Goal: Check status: Check status

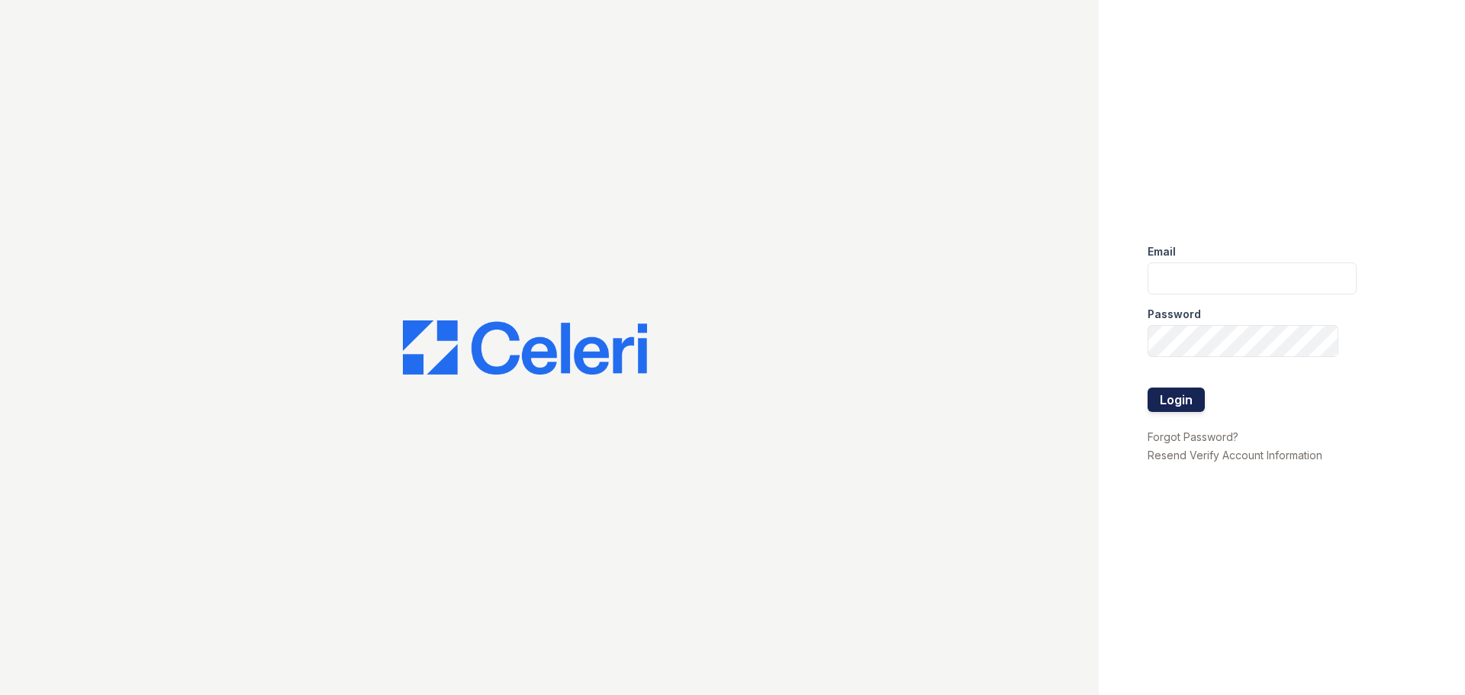
type input "tisom@trinity-pm.com"
click at [1182, 398] on button "Login" at bounding box center [1175, 400] width 57 height 24
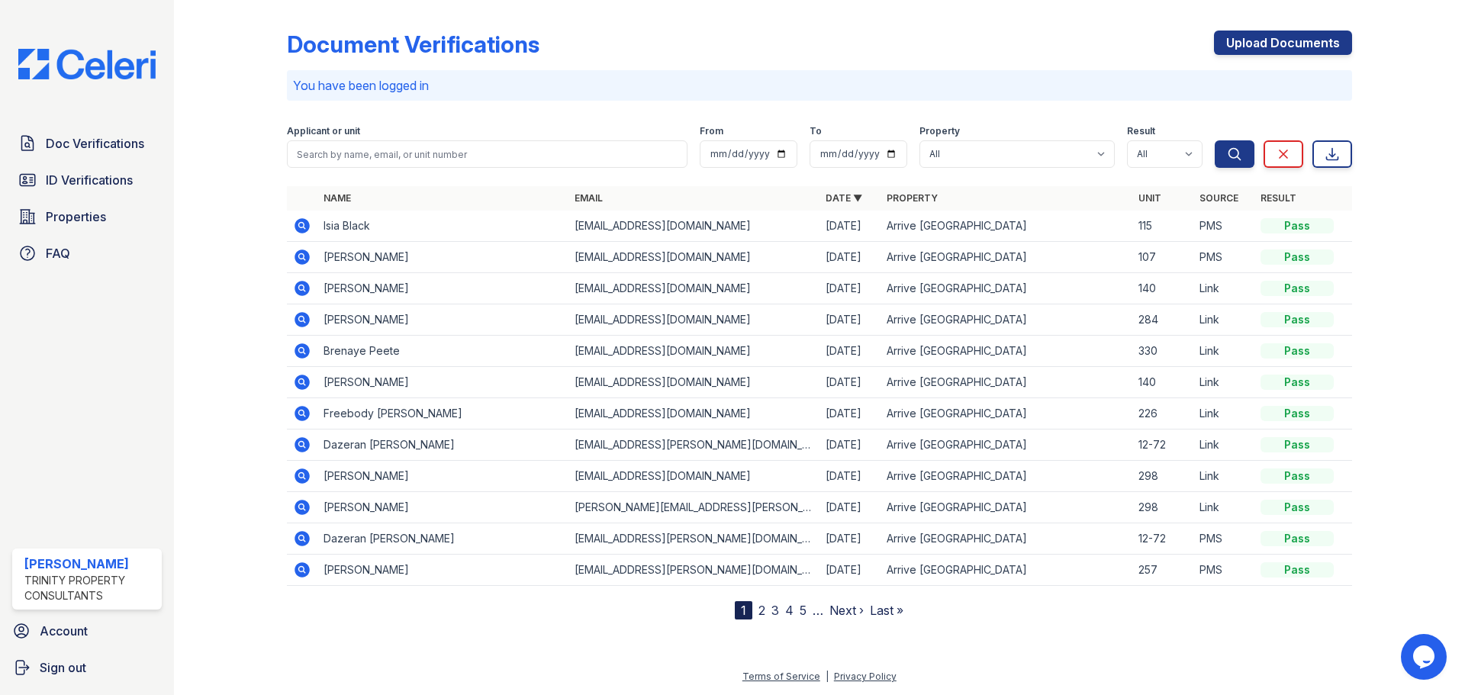
click at [299, 249] on icon at bounding box center [302, 257] width 18 height 18
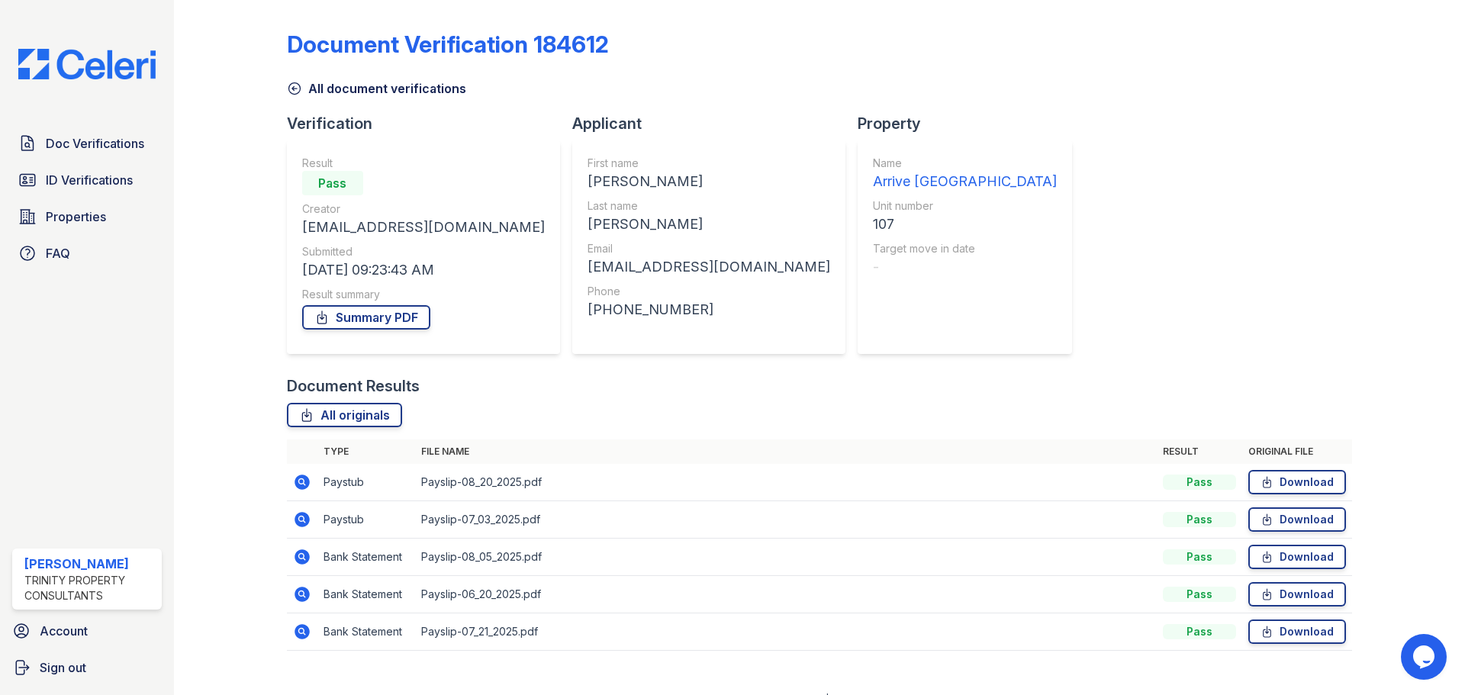
click at [304, 478] on icon at bounding box center [301, 481] width 15 height 15
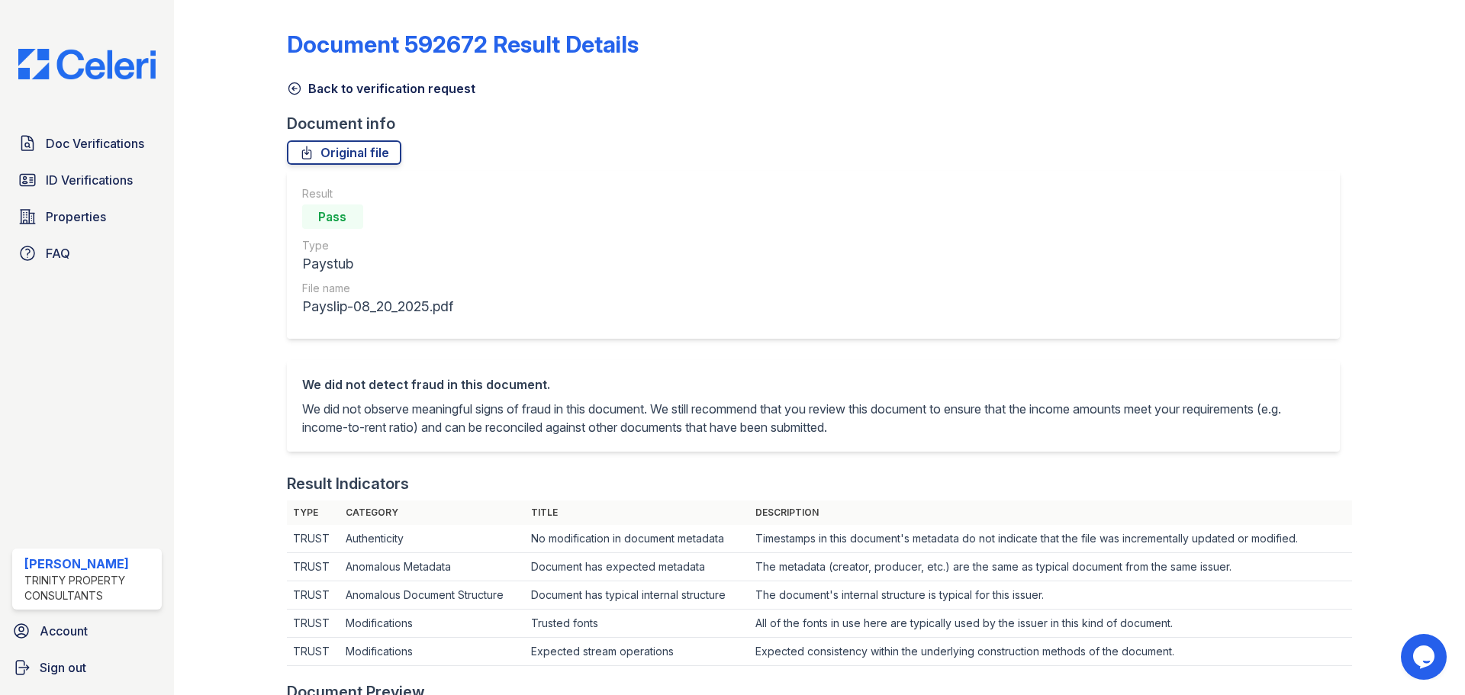
click at [315, 91] on link "Back to verification request" at bounding box center [381, 88] width 188 height 18
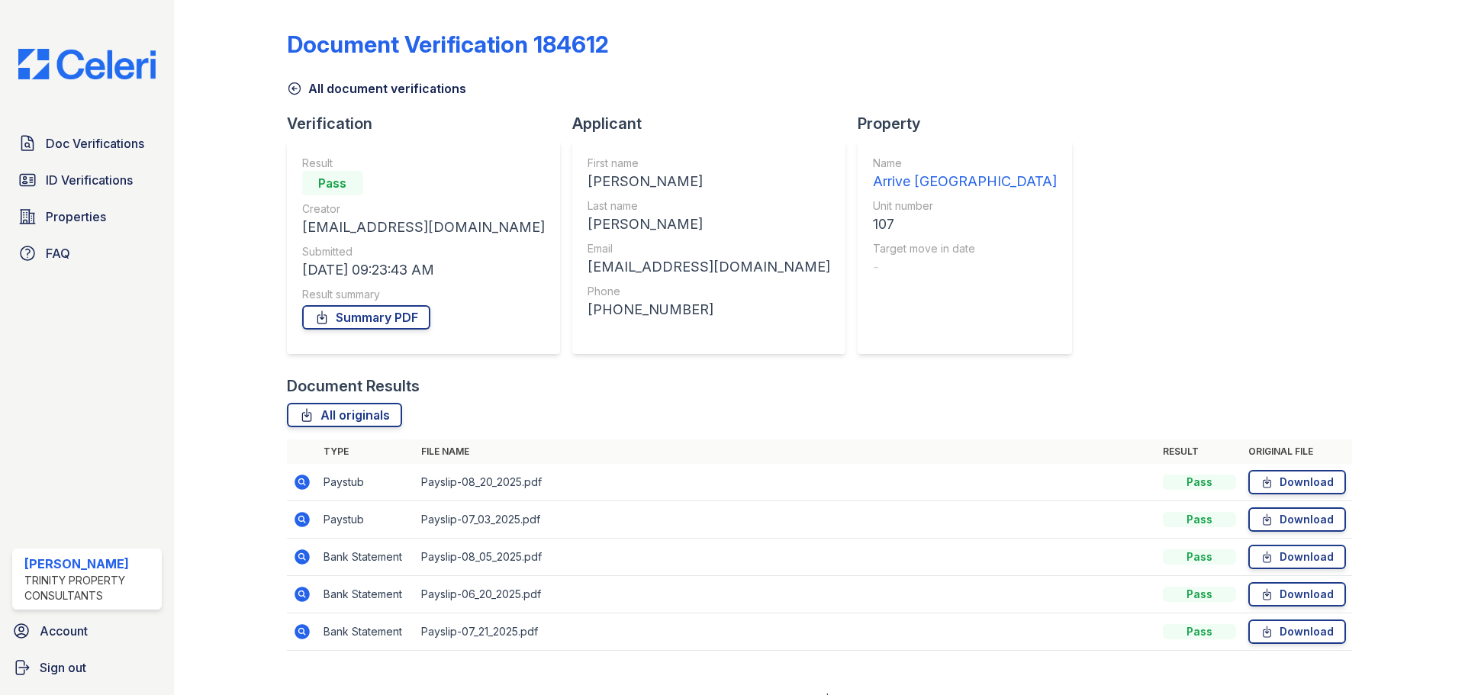
click at [301, 522] on icon at bounding box center [301, 519] width 15 height 15
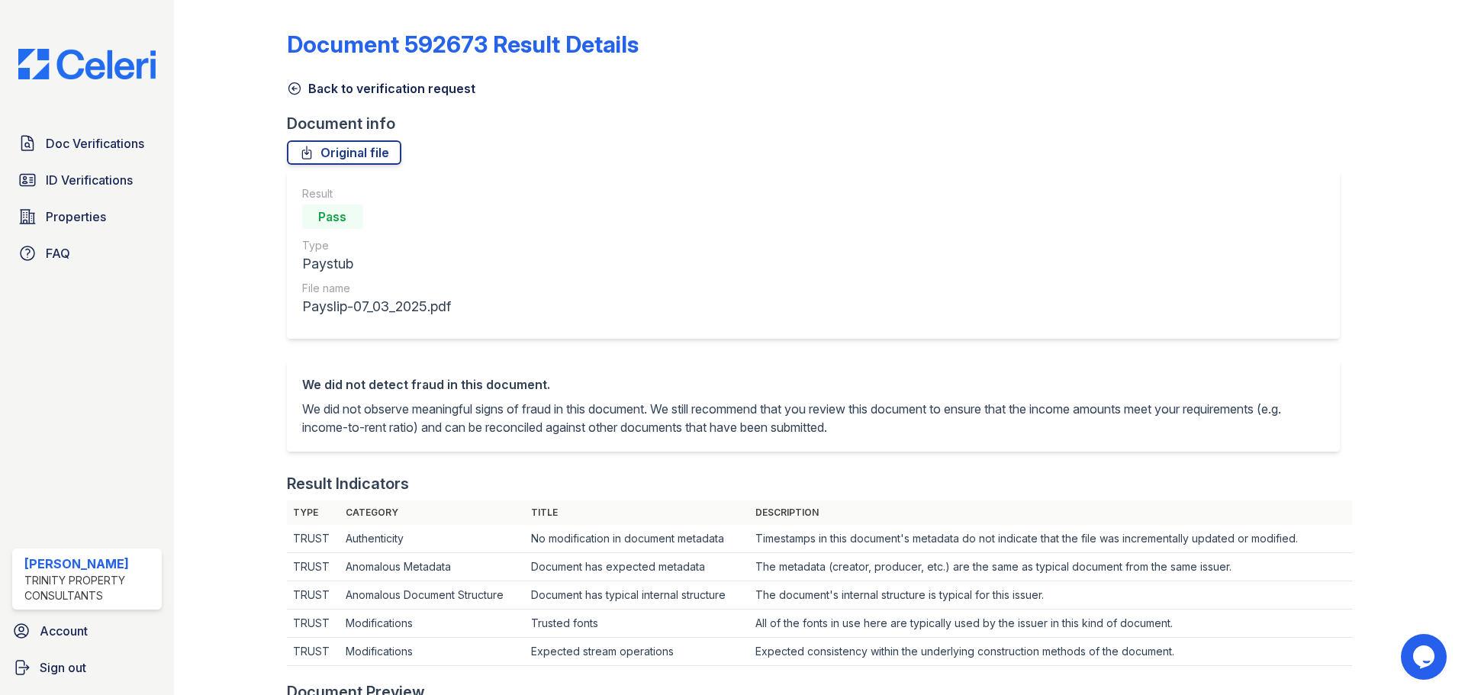
scroll to position [458, 0]
